Goal: Information Seeking & Learning: Understand process/instructions

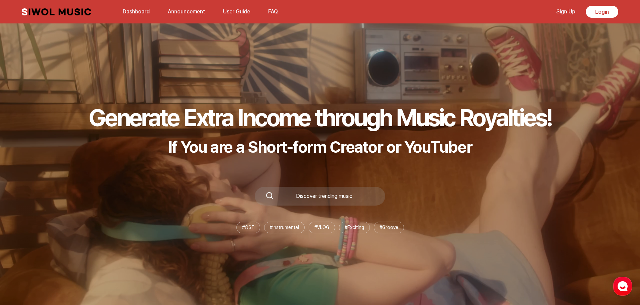
click at [134, 11] on link "Dashboard" at bounding box center [136, 11] width 35 height 14
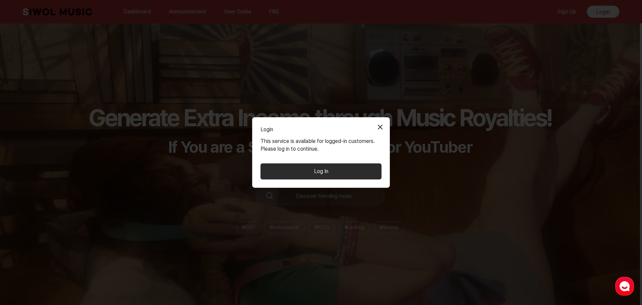
click at [383, 123] on button "Close Modal" at bounding box center [380, 126] width 13 height 13
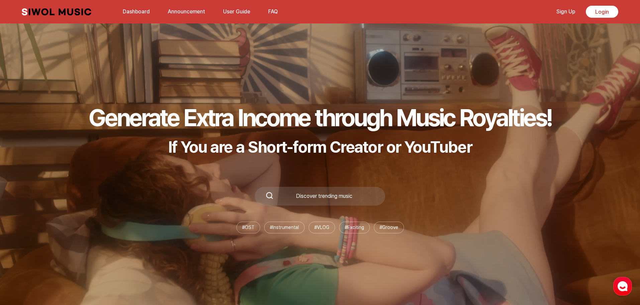
click at [195, 17] on link "Announcement" at bounding box center [186, 11] width 45 height 14
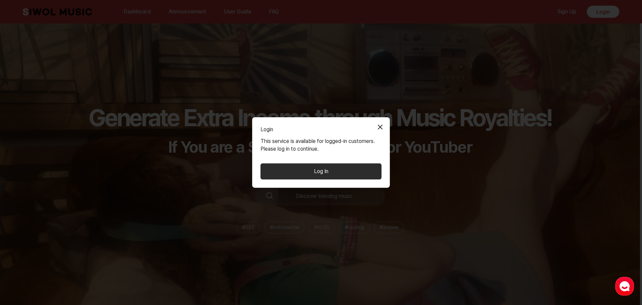
click at [380, 128] on button "Close Modal" at bounding box center [380, 126] width 13 height 13
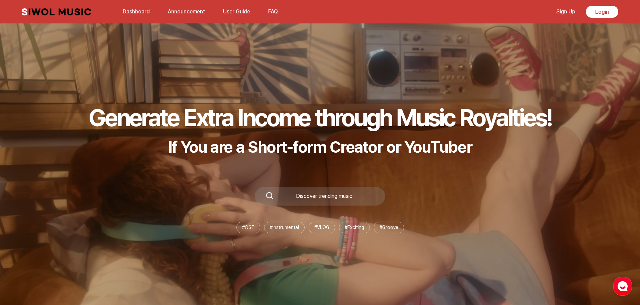
click at [236, 10] on link "User Guide" at bounding box center [236, 11] width 35 height 14
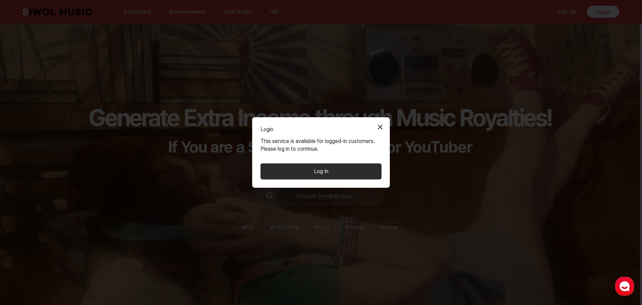
click at [378, 127] on button "Close Modal" at bounding box center [380, 126] width 13 height 13
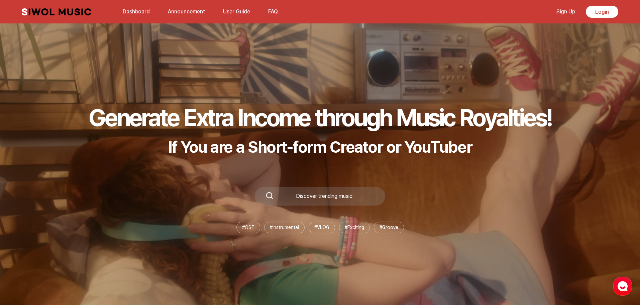
click at [241, 10] on link "User Guide" at bounding box center [236, 11] width 35 height 14
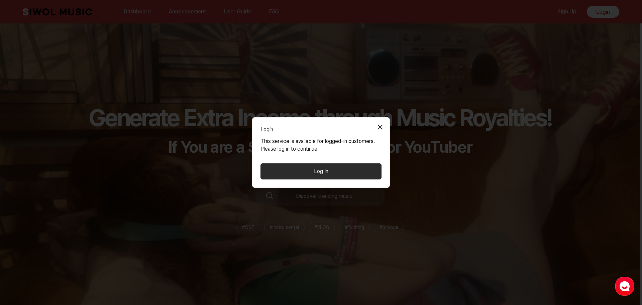
click at [383, 126] on button "Close Modal" at bounding box center [380, 126] width 13 height 13
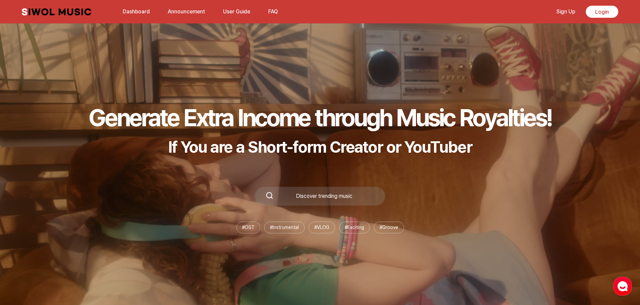
click at [276, 7] on button "FAQ" at bounding box center [273, 12] width 18 height 16
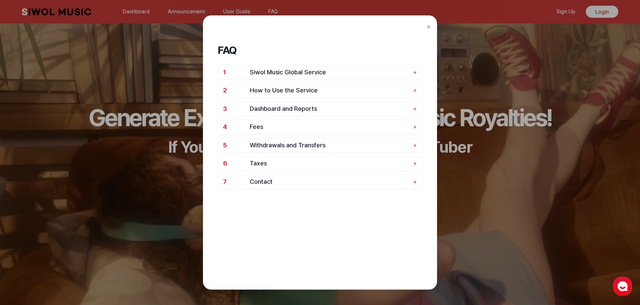
click at [437, 25] on div "FAQ 1 Siwol Music Global Service + 2 How to Use the Service + 3 Dashboard and R…" at bounding box center [320, 152] width 234 height 274
click at [428, 26] on button "×" at bounding box center [429, 26] width 4 height 10
